Goal: Task Accomplishment & Management: Manage account settings

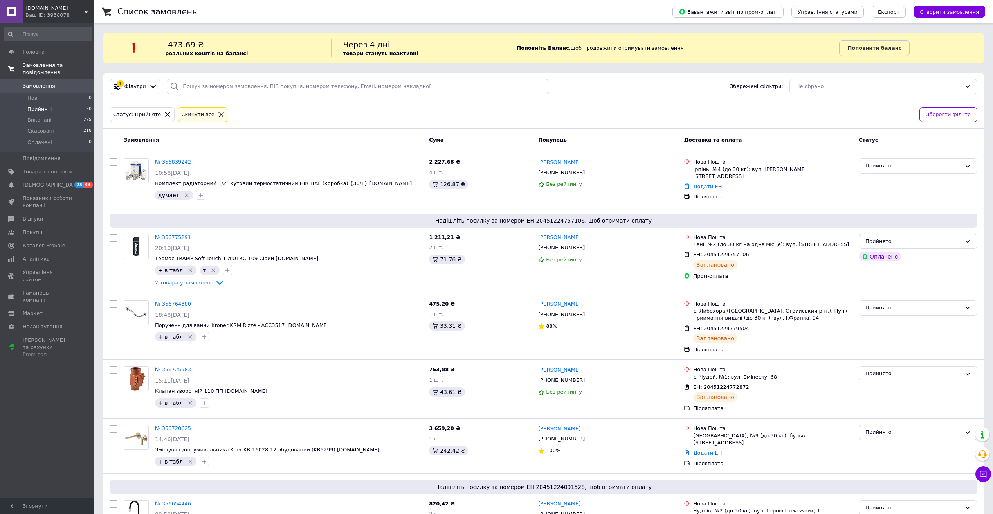
drag, startPoint x: 0, startPoint y: 0, endPoint x: 43, endPoint y: 74, distance: 85.0
click at [43, 64] on span "Замовлення та повідомлення" at bounding box center [58, 69] width 71 height 14
click at [42, 80] on link "Товари та послуги" at bounding box center [48, 85] width 96 height 13
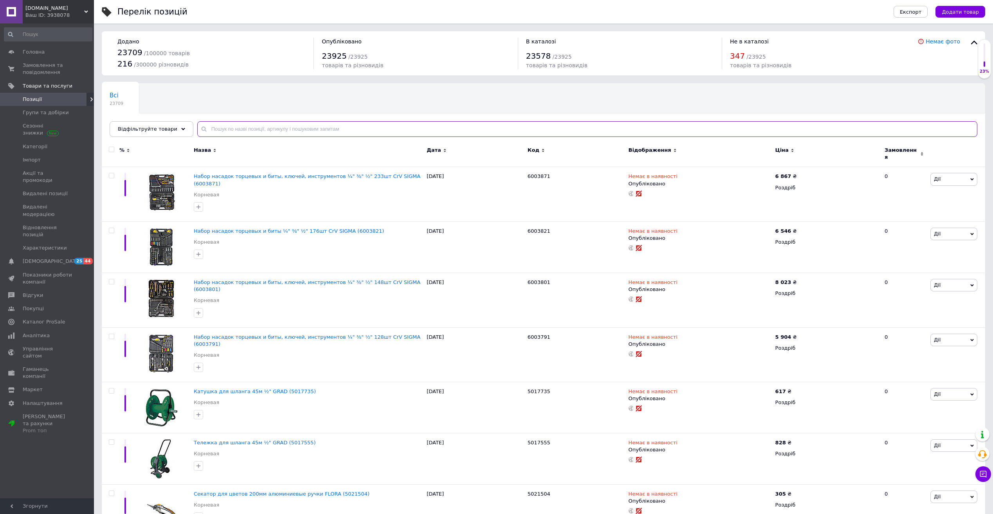
click at [277, 126] on input "text" at bounding box center [587, 129] width 780 height 16
paste input "ZX4622"
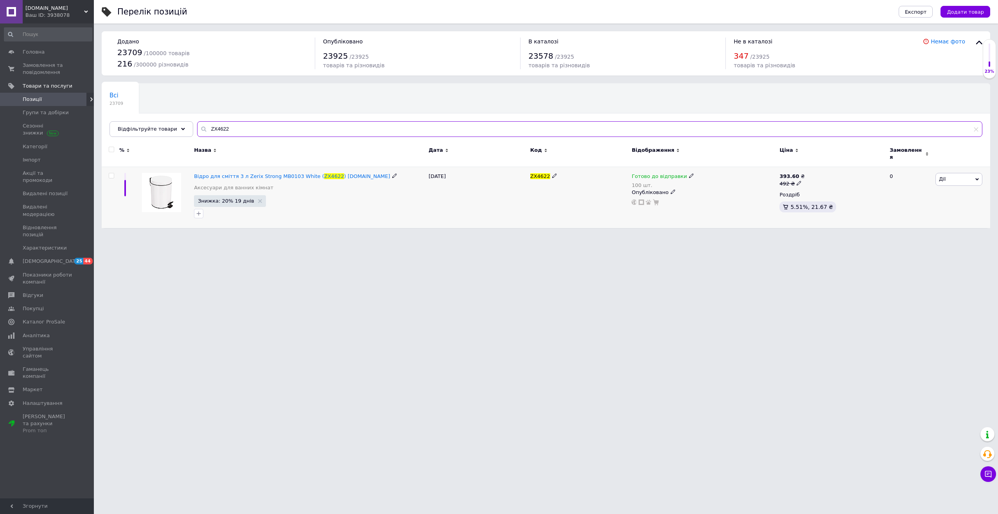
type input "ZX4622"
click at [689, 173] on icon at bounding box center [691, 175] width 5 height 5
click at [712, 199] on li "Немає в наявності" at bounding box center [731, 204] width 74 height 11
click at [712, 193] on input "100" at bounding box center [723, 201] width 59 height 16
type input "0"
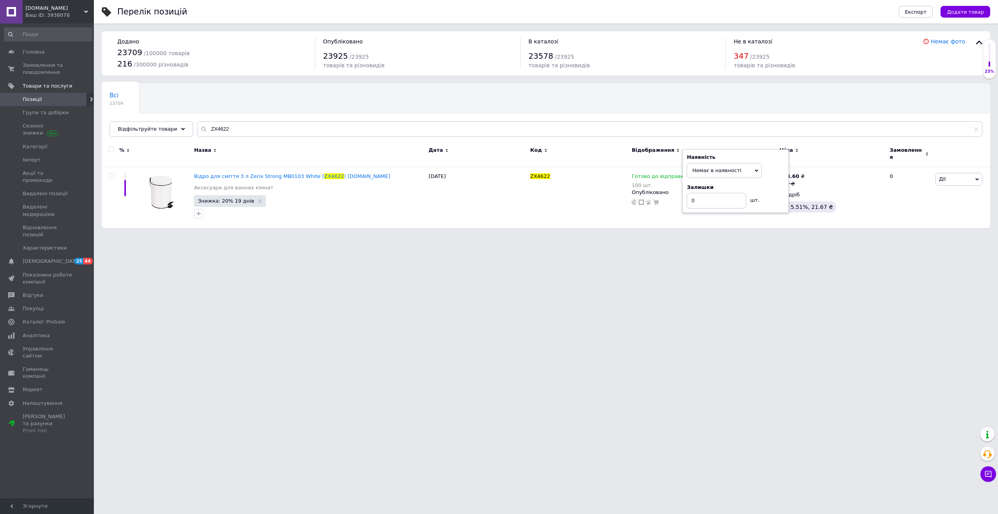
click at [540, 236] on html "[DOMAIN_NAME] Ваш ID: 3938078 Сайт [DOMAIN_NAME] Кабінет покупця Перевірити ста…" at bounding box center [499, 118] width 998 height 236
